Goal: Transaction & Acquisition: Purchase product/service

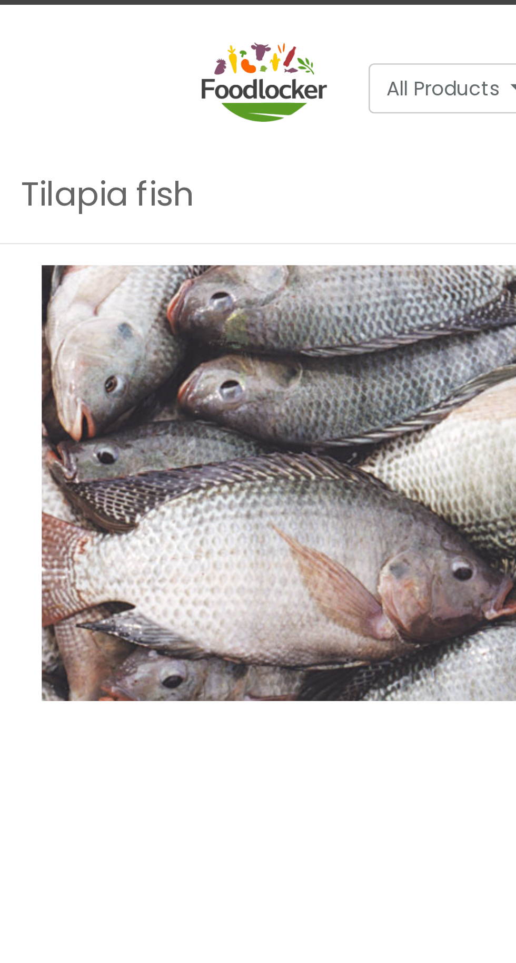
click at [149, 332] on img at bounding box center [112, 316] width 193 height 165
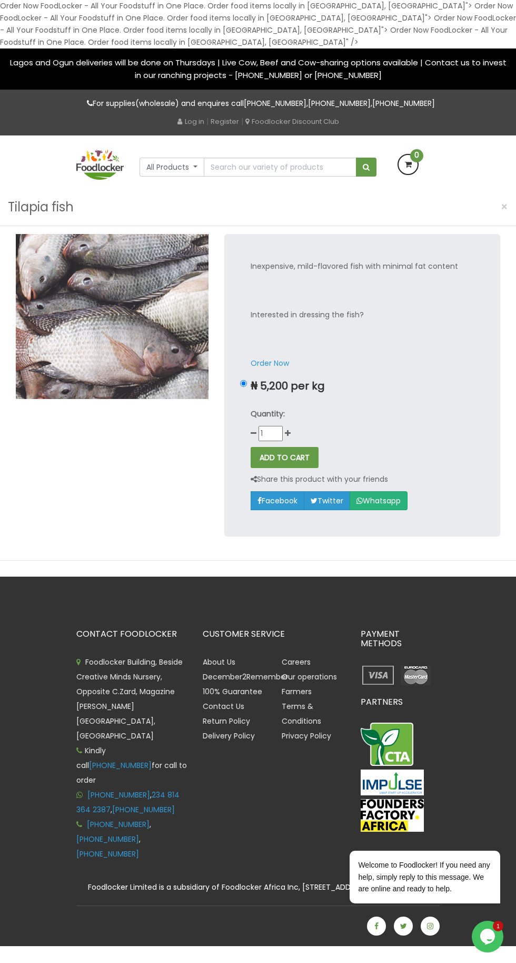
click at [126, 318] on img at bounding box center [112, 316] width 193 height 165
click at [416, 164] on icon at bounding box center [408, 164] width 19 height 19
